Goal: Navigation & Orientation: Find specific page/section

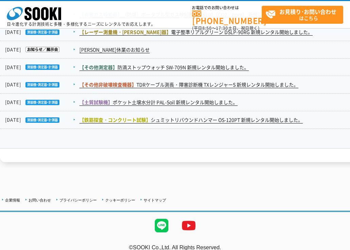
scroll to position [1150, 0]
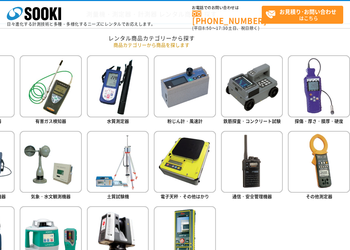
scroll to position [271, 47]
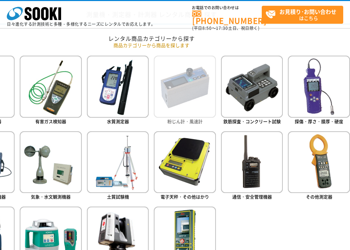
click at [197, 110] on img at bounding box center [185, 87] width 62 height 62
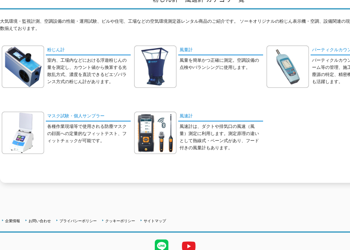
scroll to position [102, 0]
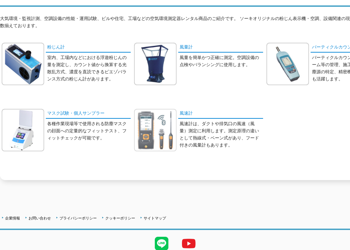
click at [154, 125] on img at bounding box center [155, 130] width 42 height 42
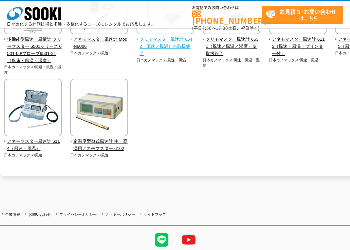
scroll to position [339, 0]
